Goal: Transaction & Acquisition: Purchase product/service

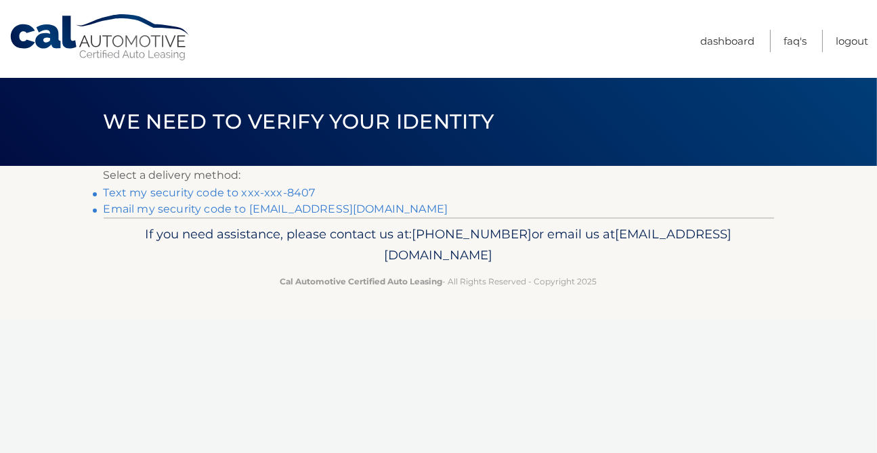
click at [129, 191] on link "Text my security code to xxx-xxx-8407" at bounding box center [210, 192] width 212 height 13
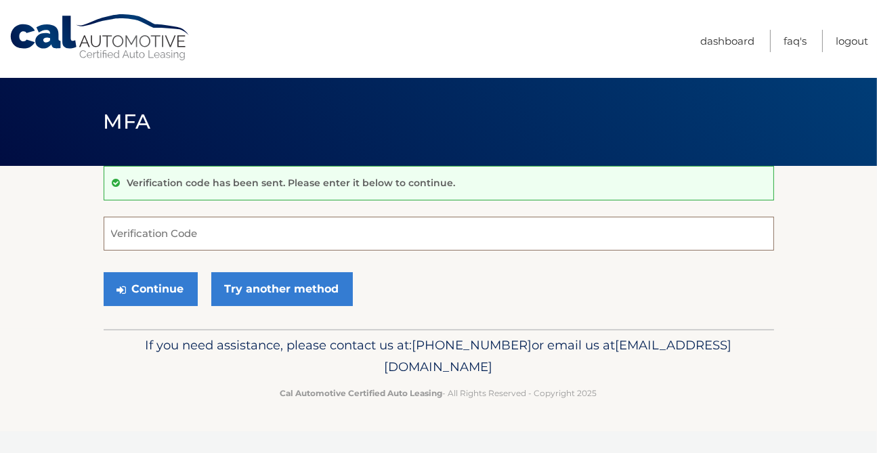
click at [123, 244] on input "Verification Code" at bounding box center [439, 234] width 670 height 34
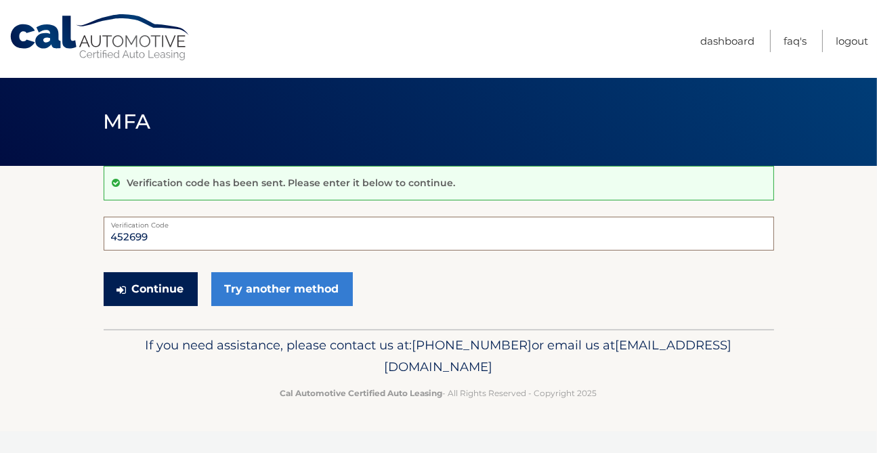
type input "452699"
click at [161, 286] on button "Continue" at bounding box center [151, 289] width 94 height 34
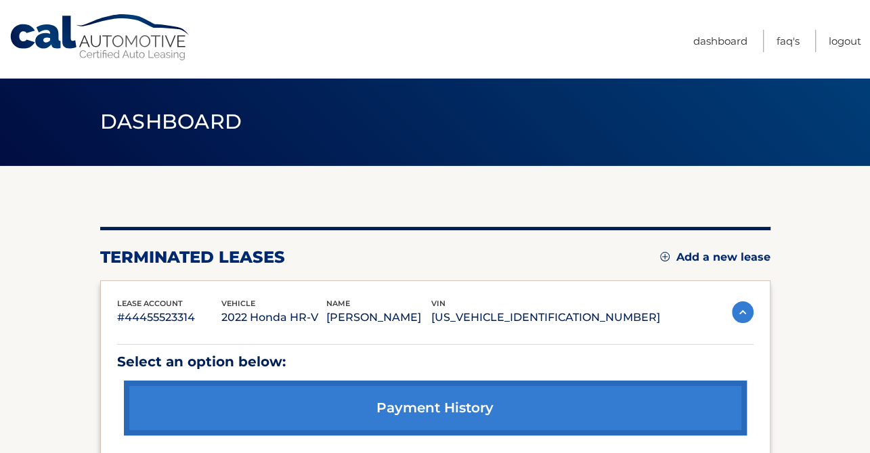
click at [684, 254] on link "Add a new lease" at bounding box center [715, 257] width 110 height 14
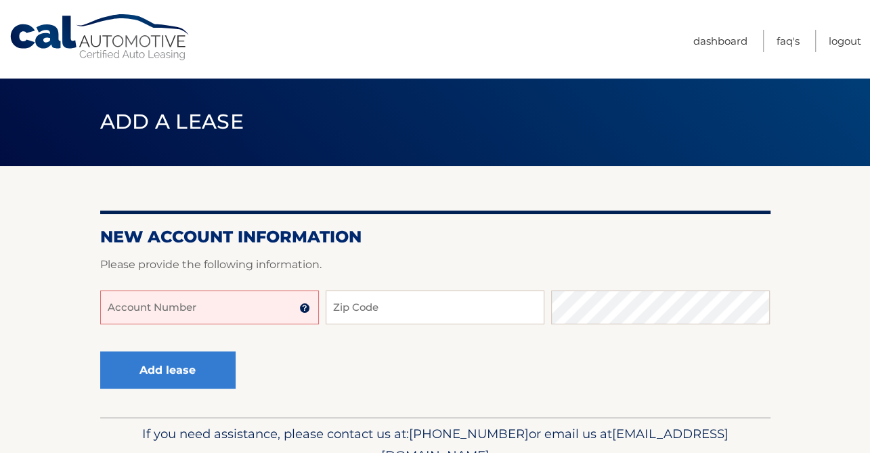
click at [200, 312] on input "Account Number" at bounding box center [209, 307] width 219 height 34
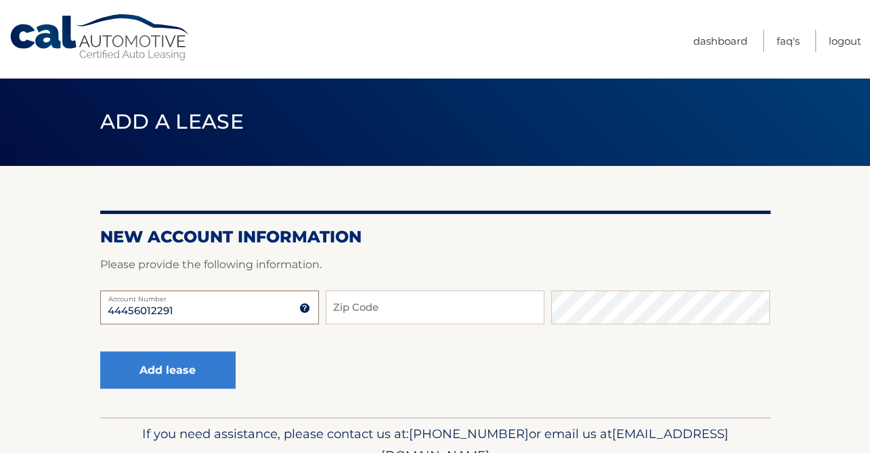
type input "44456012291"
click at [364, 300] on input "Zip Code" at bounding box center [435, 307] width 219 height 34
type input "07630"
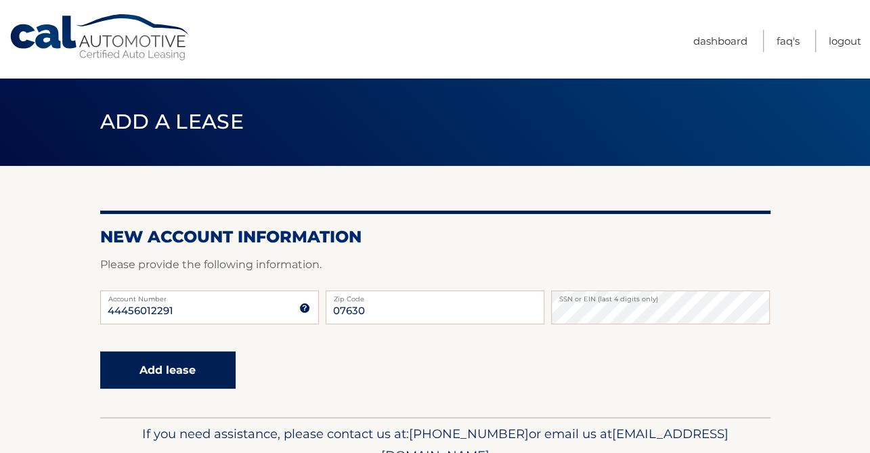
click at [192, 376] on button "Add lease" at bounding box center [167, 369] width 135 height 37
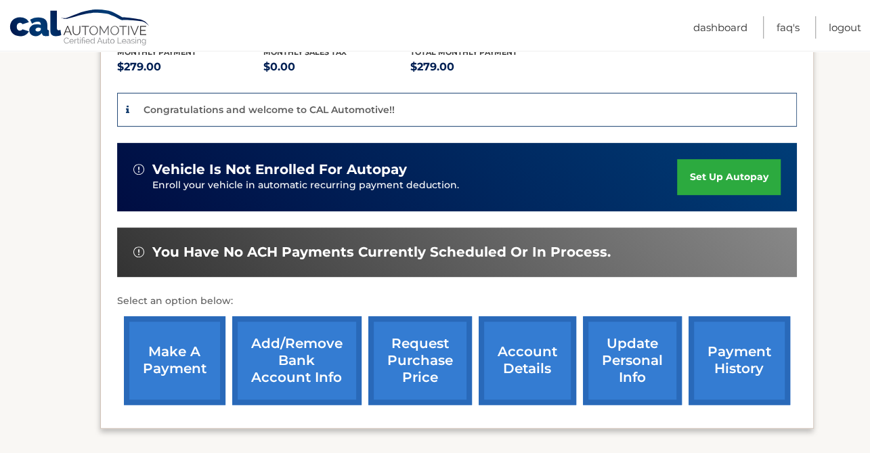
scroll to position [423, 0]
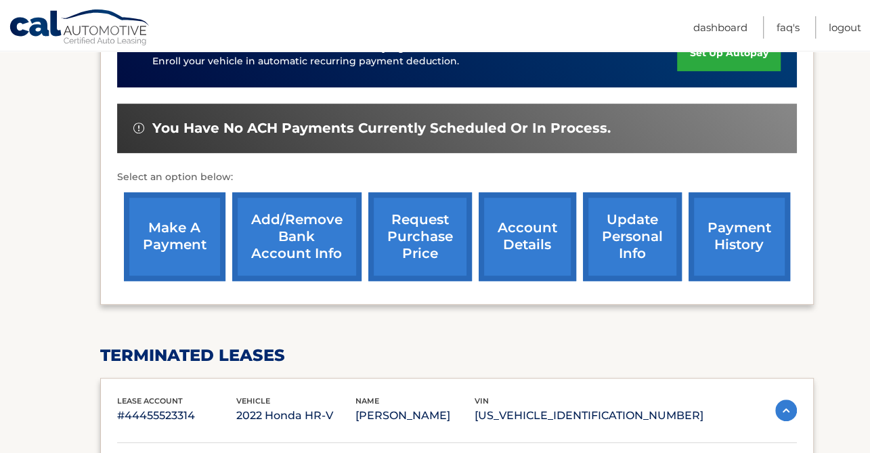
click at [181, 244] on link "make a payment" at bounding box center [175, 236] width 102 height 89
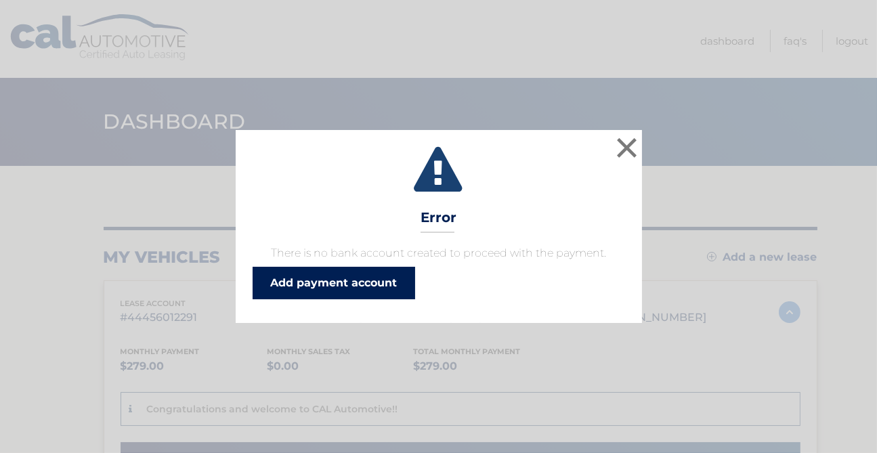
click at [357, 280] on link "Add payment account" at bounding box center [334, 283] width 162 height 32
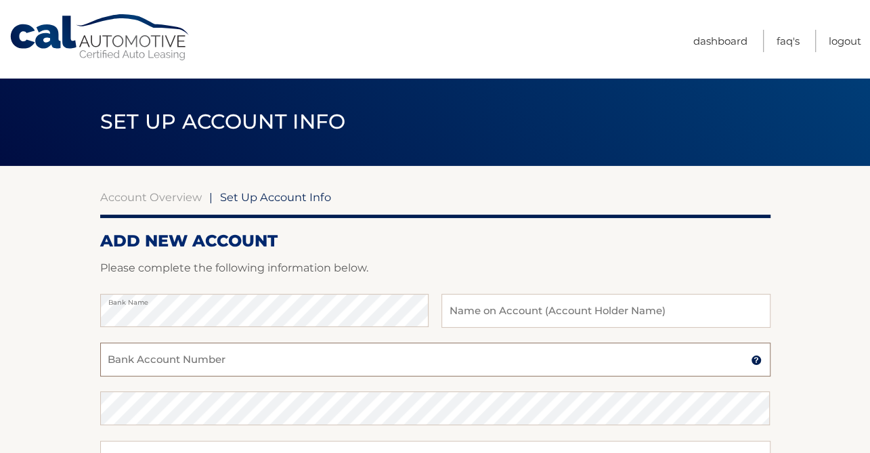
click at [192, 358] on input "Bank Account Number" at bounding box center [435, 360] width 670 height 34
type input "4"
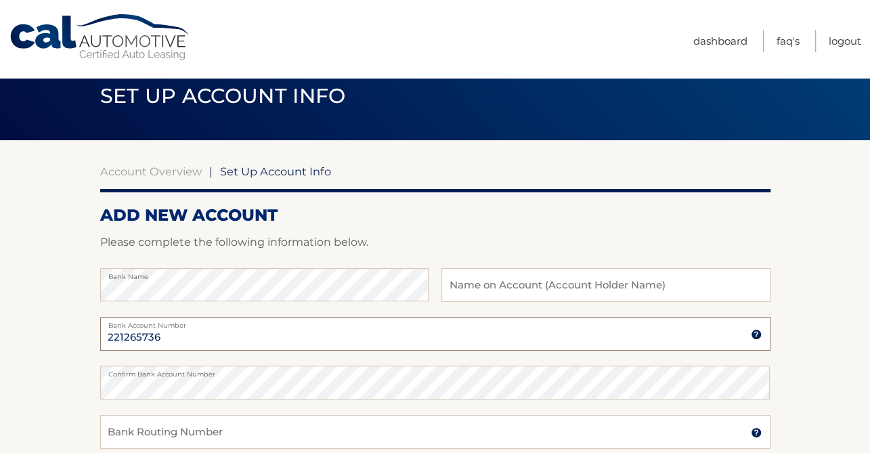
scroll to position [47, 0]
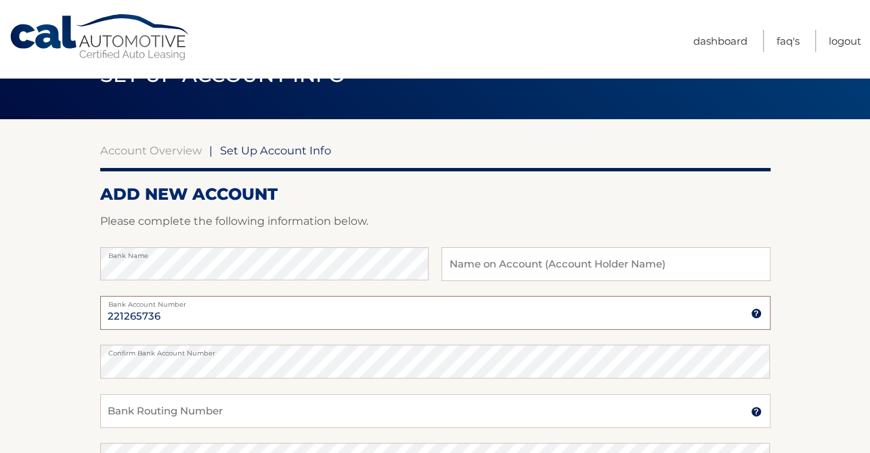
type input "221265736"
click at [188, 355] on label "Confirm Bank Account Number" at bounding box center [435, 350] width 670 height 11
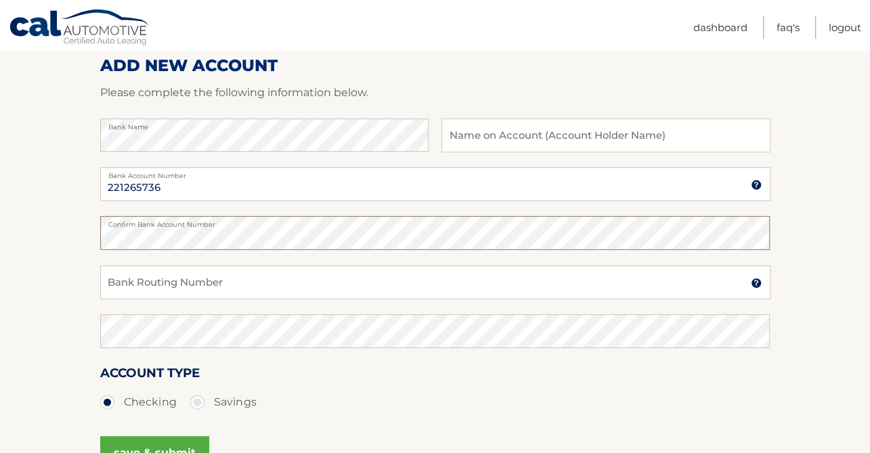
scroll to position [188, 0]
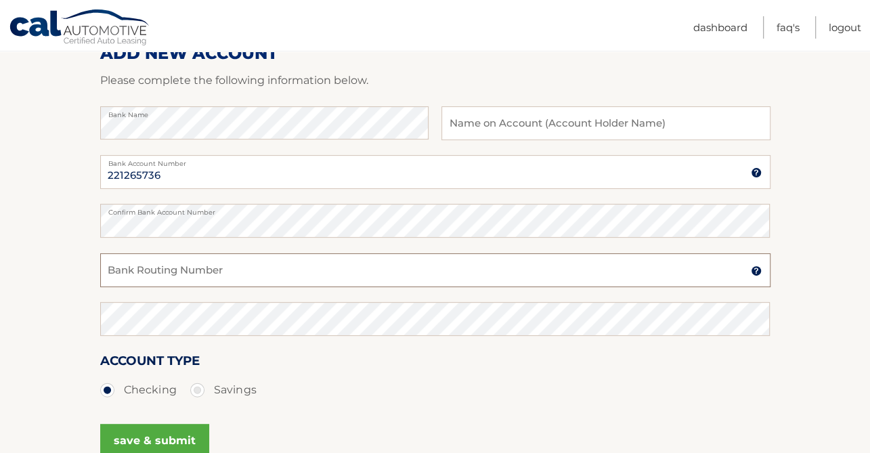
click at [162, 269] on input "Bank Routing Number" at bounding box center [435, 270] width 670 height 34
type input "021202337"
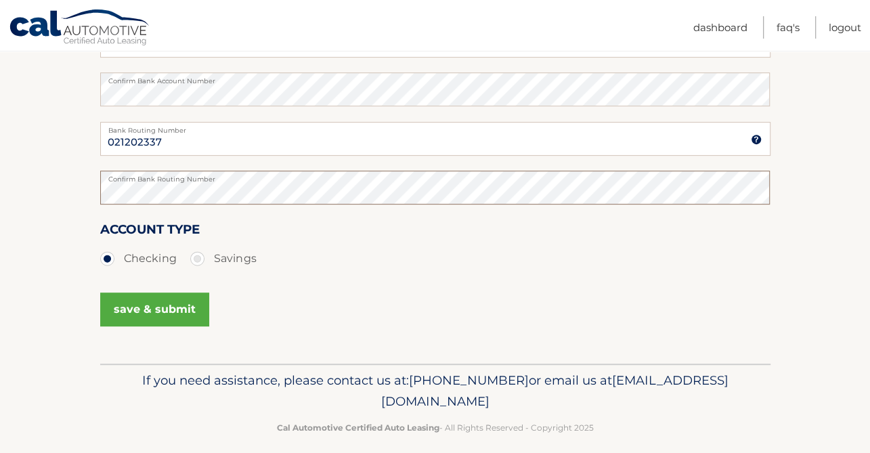
scroll to position [329, 0]
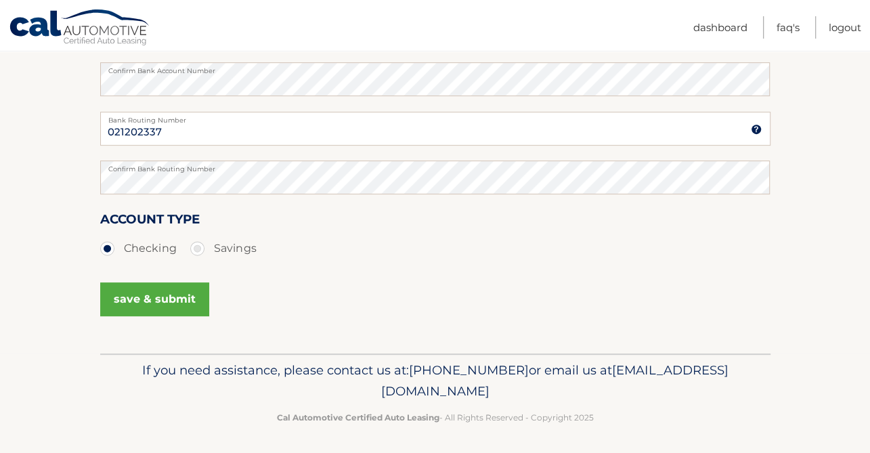
click at [146, 303] on button "save & submit" at bounding box center [154, 299] width 109 height 34
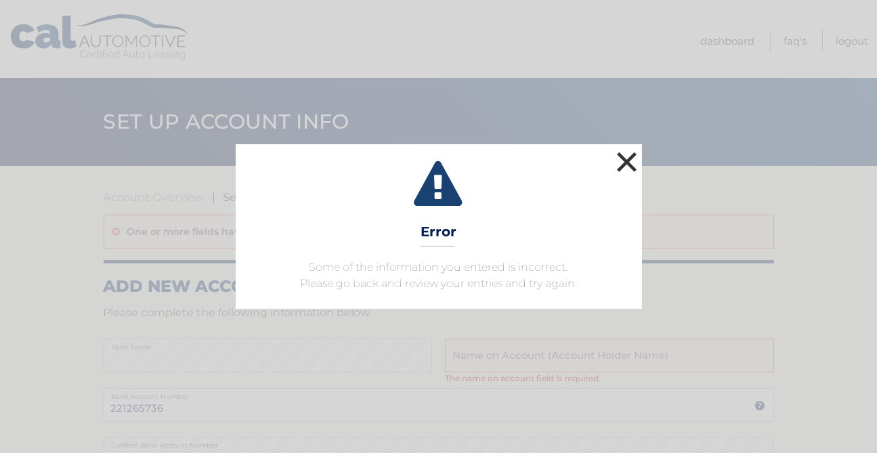
click at [625, 161] on button "×" at bounding box center [626, 161] width 27 height 27
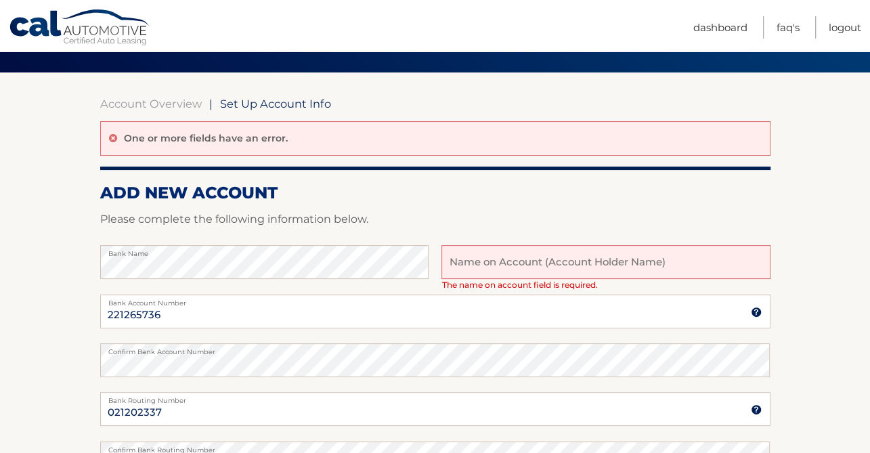
scroll to position [93, 0]
click at [461, 263] on input "text" at bounding box center [605, 262] width 328 height 34
click at [451, 266] on input "text" at bounding box center [605, 262] width 328 height 34
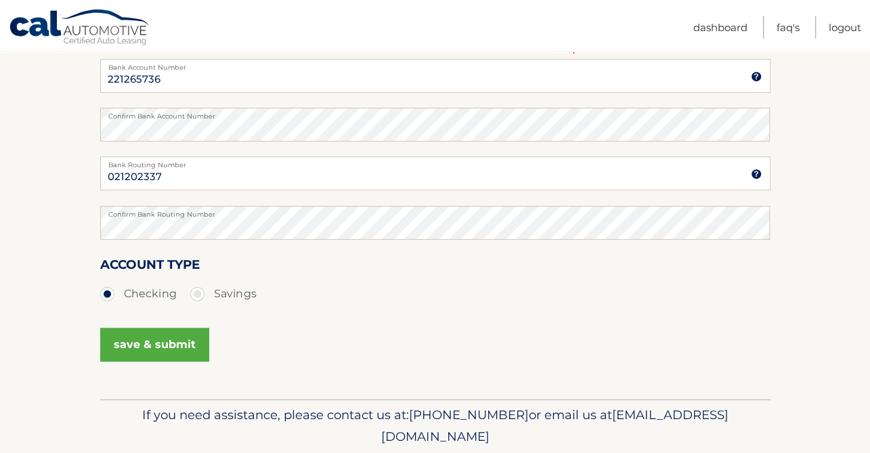
scroll to position [376, 0]
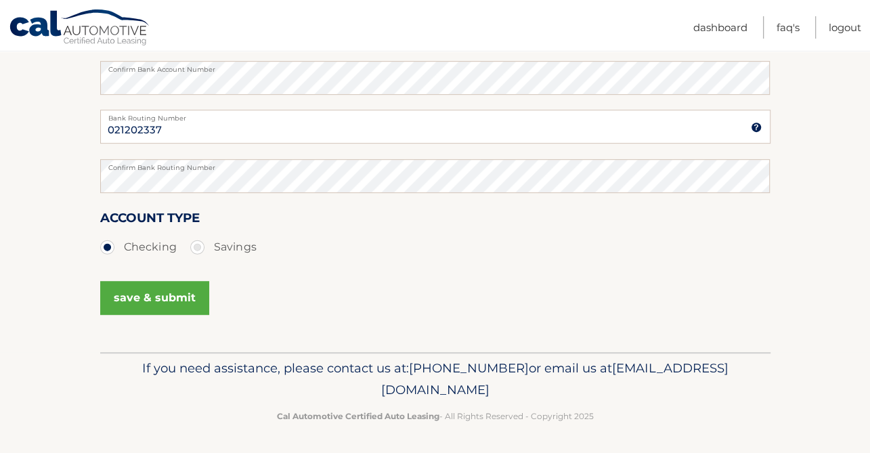
type input "[PERSON_NAME]"
click at [132, 298] on button "save & submit" at bounding box center [154, 298] width 109 height 34
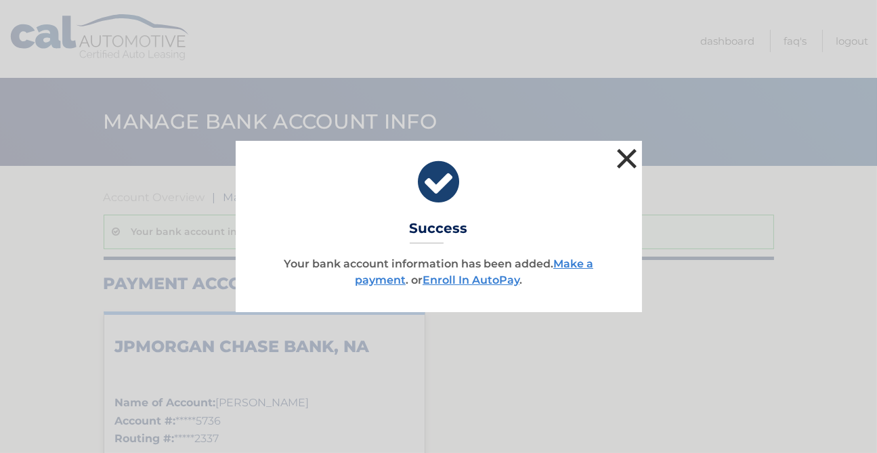
click at [630, 154] on button "×" at bounding box center [626, 158] width 27 height 27
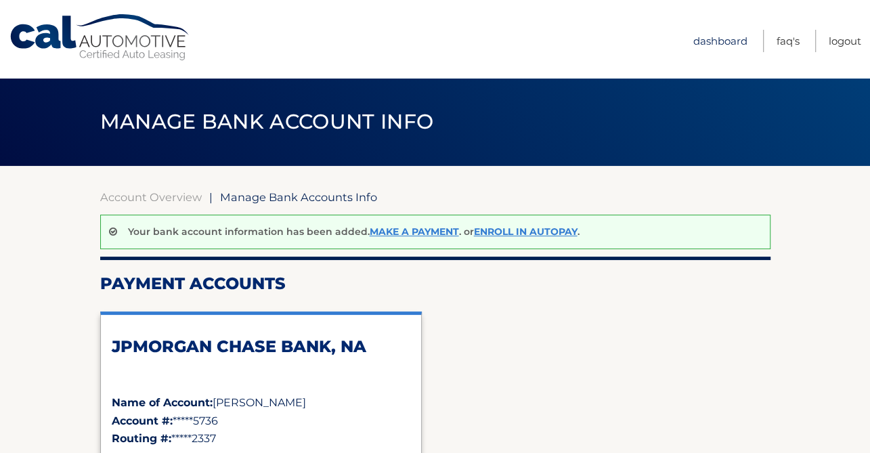
click at [732, 41] on link "Dashboard" at bounding box center [720, 41] width 54 height 22
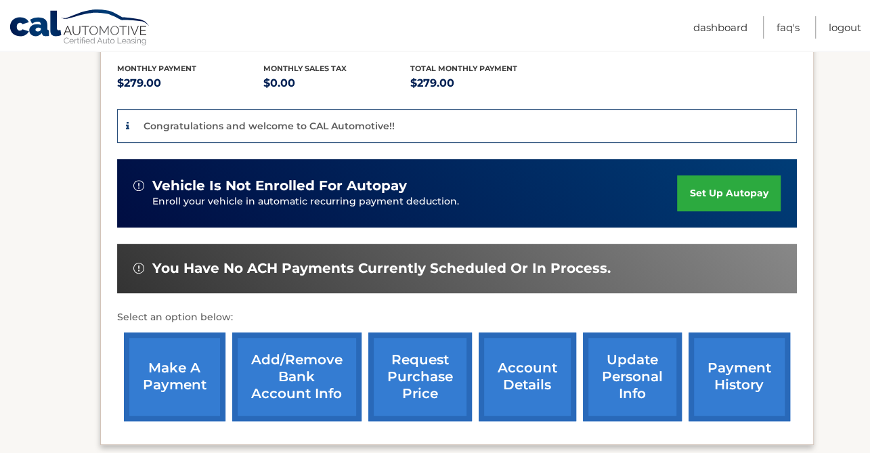
scroll to position [323, 0]
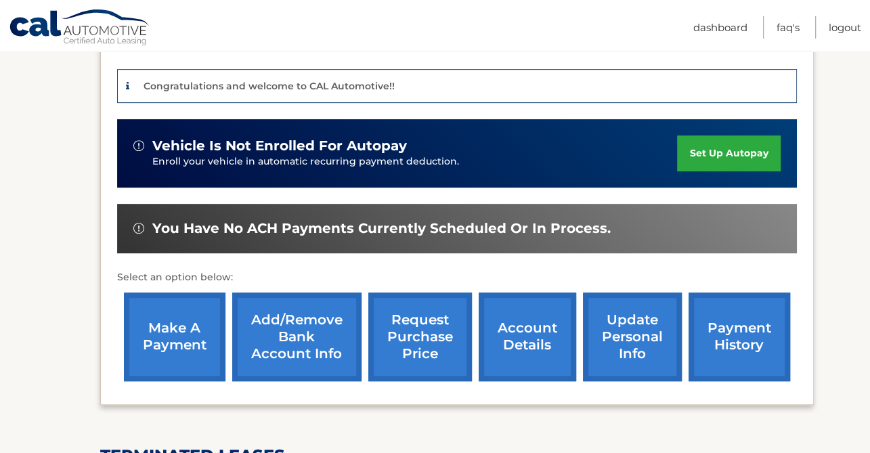
click at [171, 346] on link "make a payment" at bounding box center [175, 336] width 102 height 89
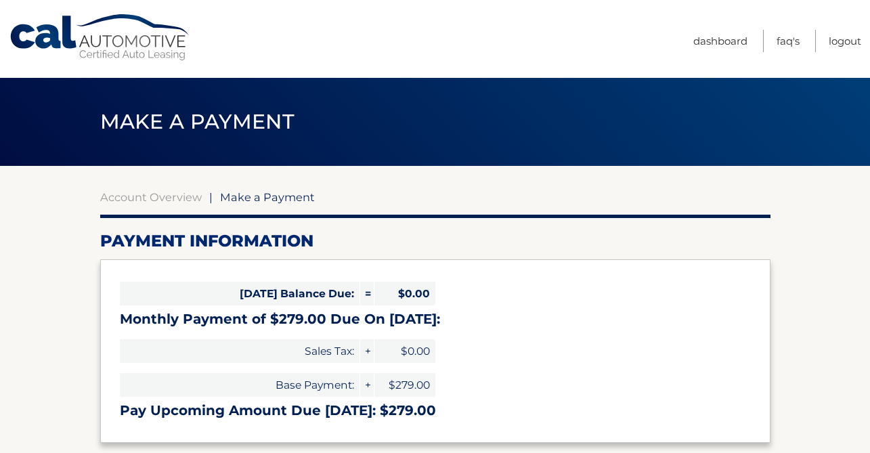
select select "NzY0MTkwY2QtMWI1ZS00ZDU2LTlmODMtZTcwMGQ3ZDI0OGQ2"
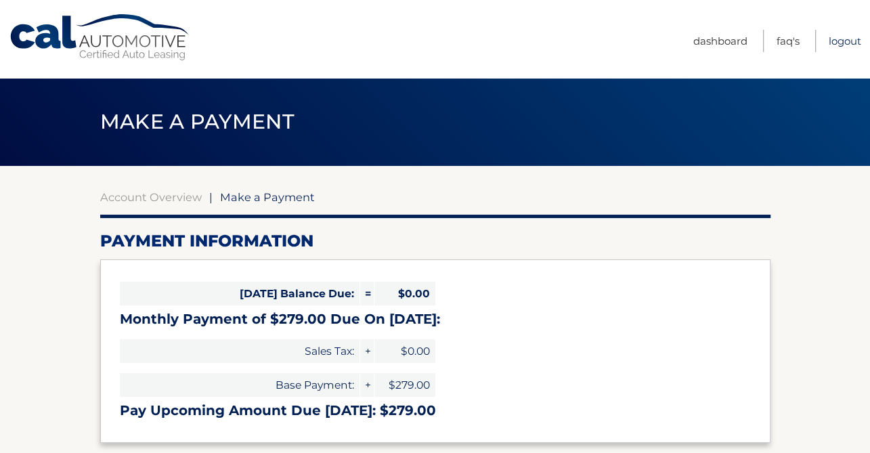
click at [837, 42] on link "Logout" at bounding box center [845, 41] width 32 height 22
